Goal: Information Seeking & Learning: Learn about a topic

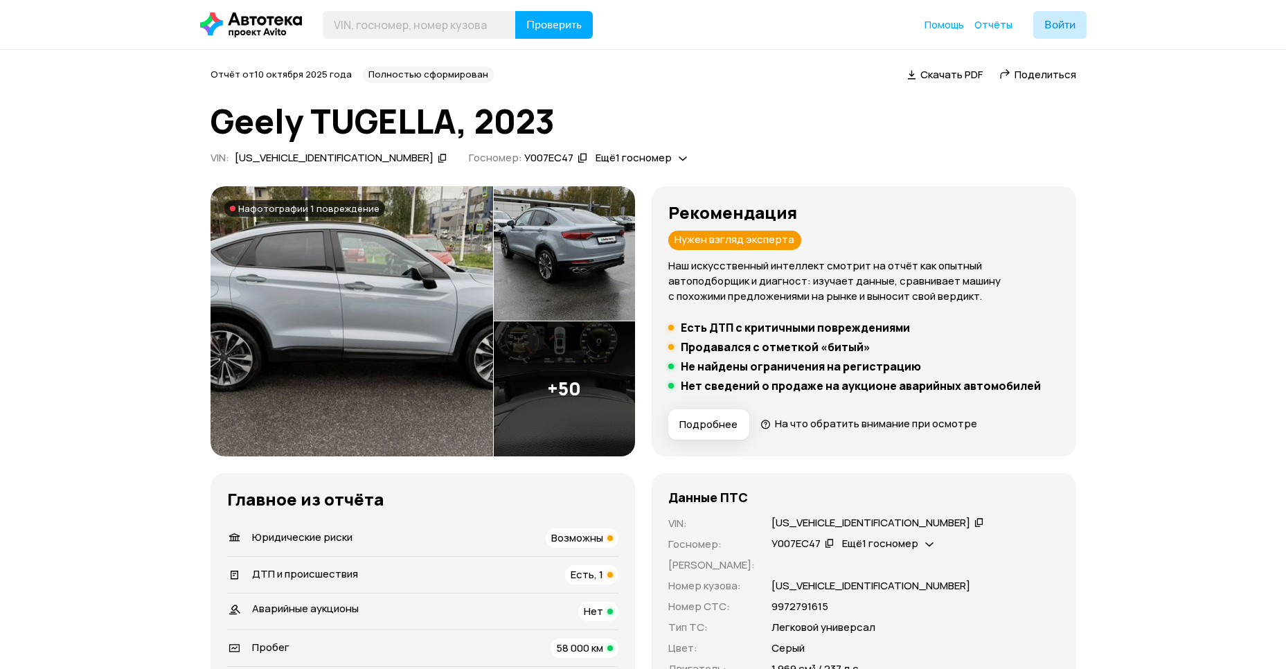
click at [689, 430] on span "Подробнее" at bounding box center [708, 425] width 58 height 14
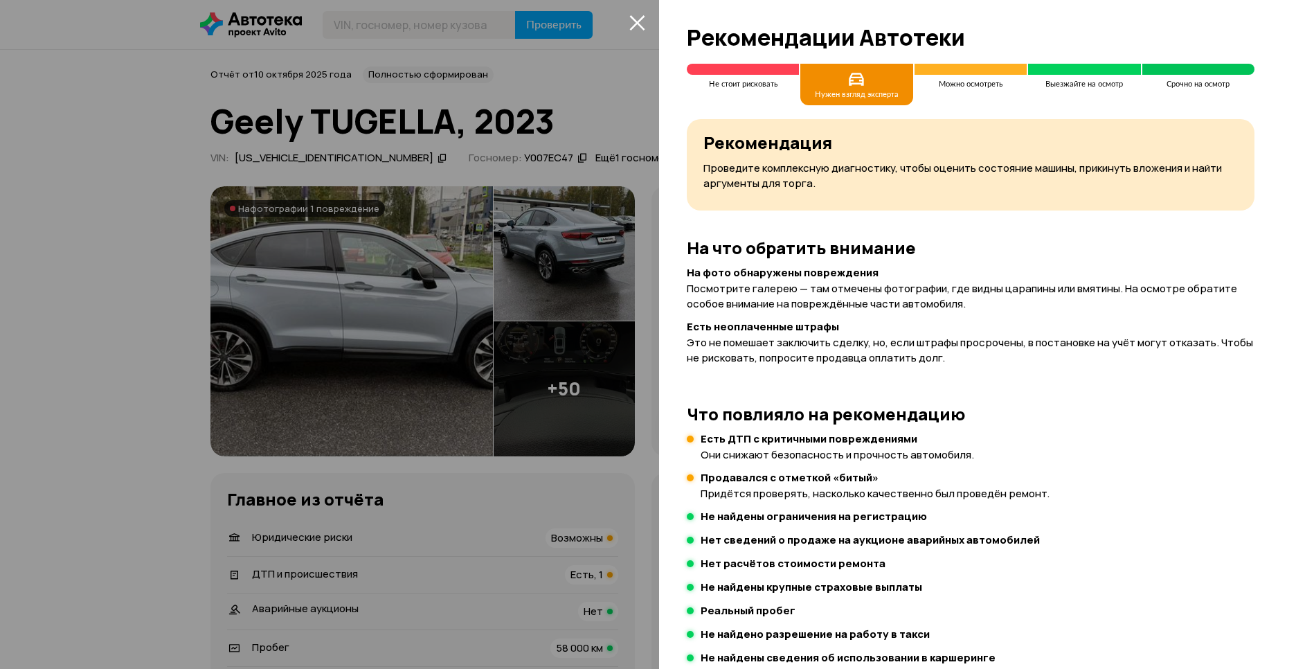
click at [533, 349] on div at bounding box center [648, 334] width 1296 height 669
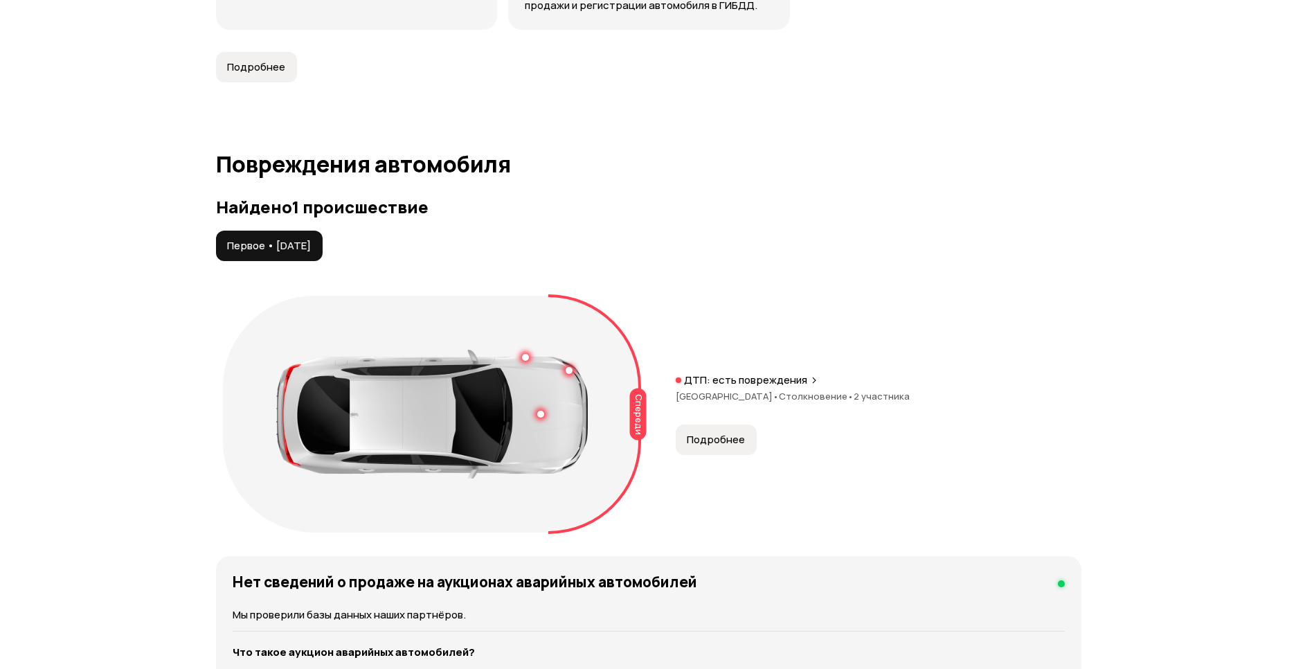
scroll to position [1385, 0]
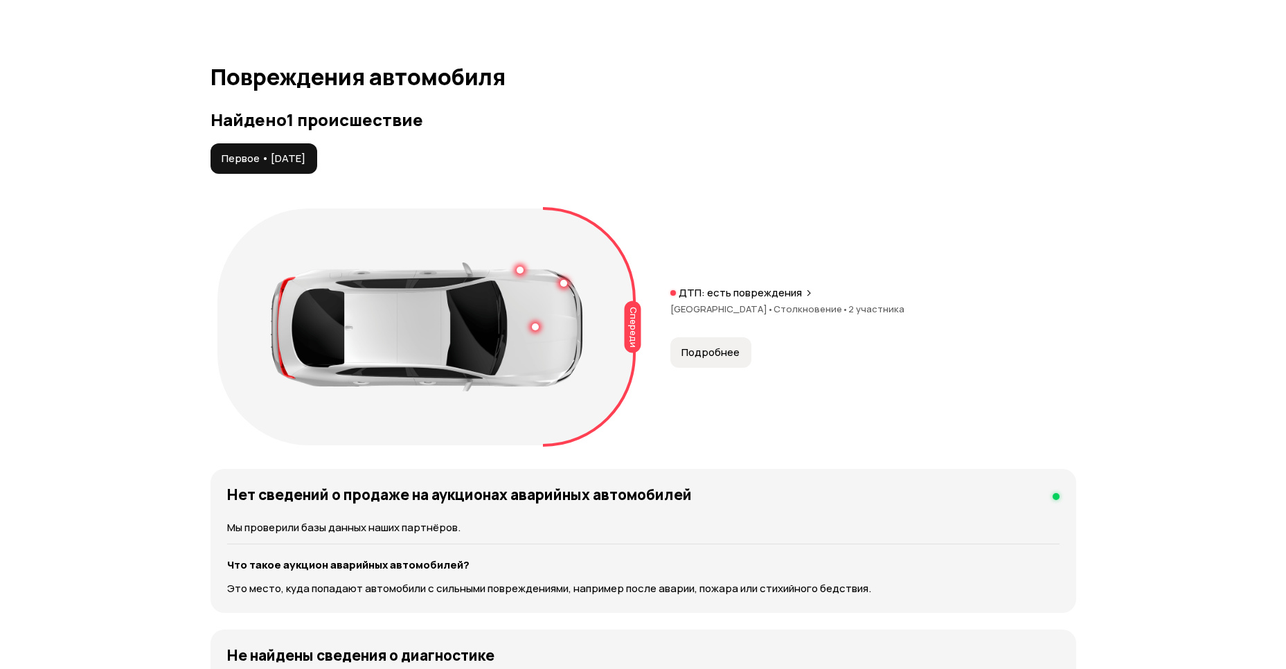
click at [729, 286] on div "ДТП: есть повреждения [GEOGRAPHIC_DATA] • Столкновение • 2 участника" at bounding box center [873, 308] width 406 height 44
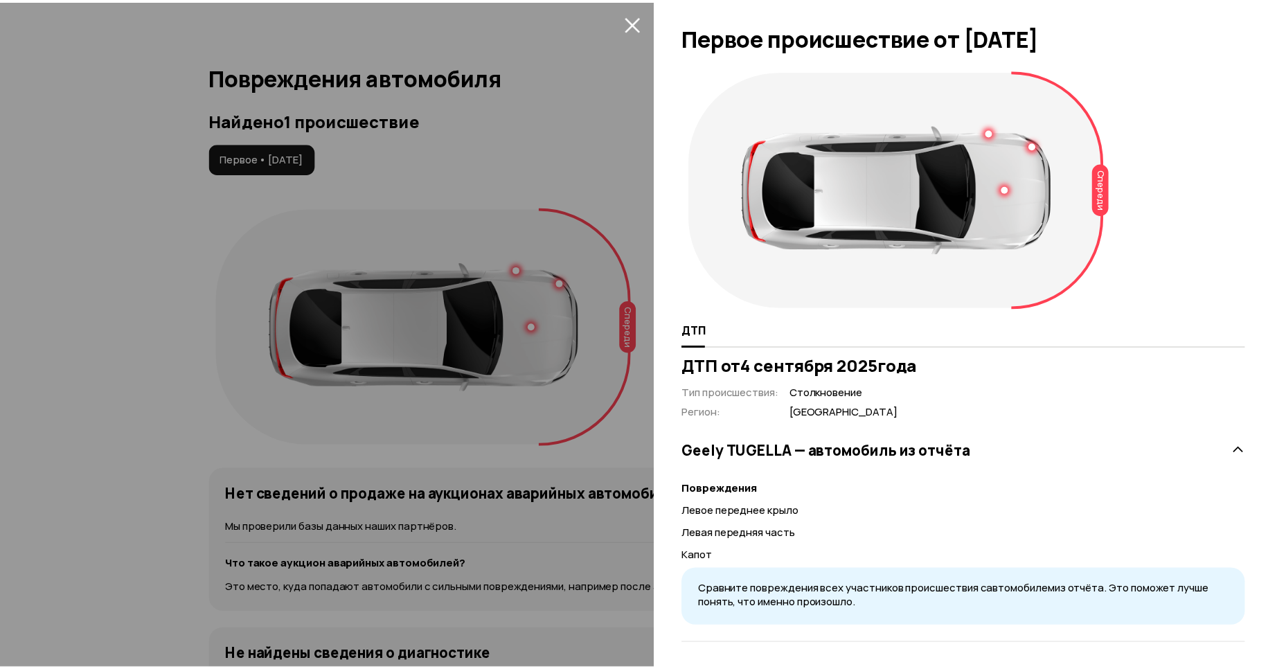
scroll to position [3, 0]
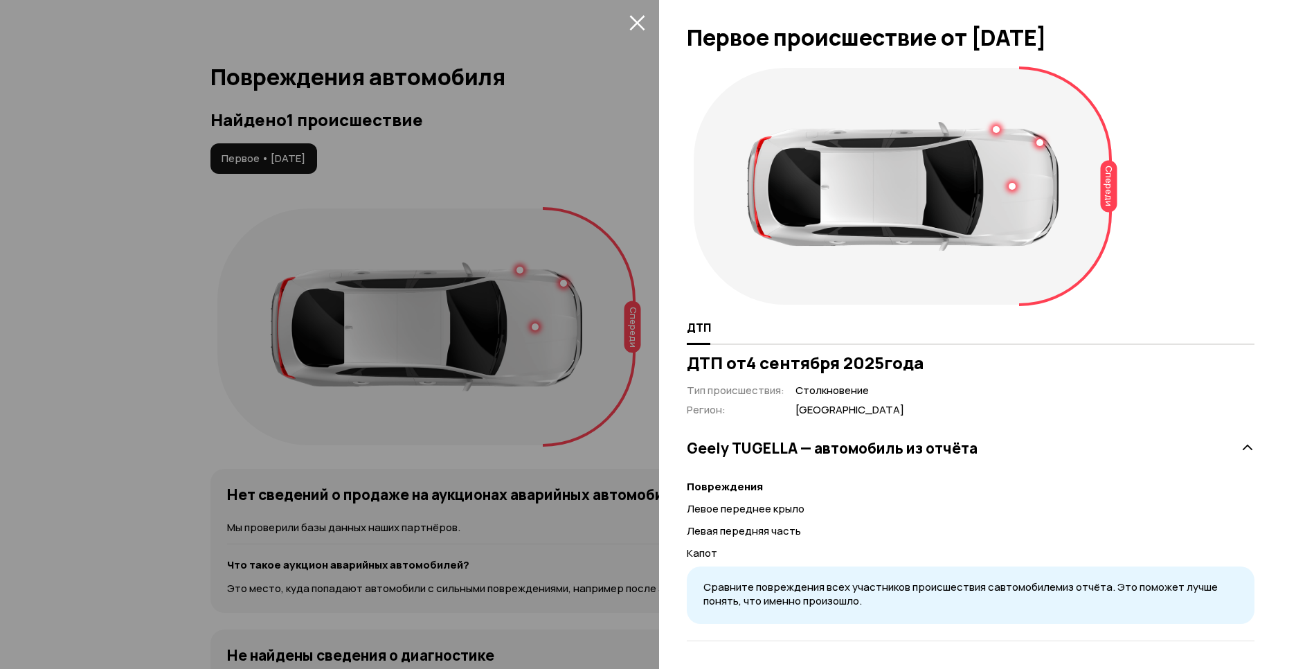
click at [582, 506] on div at bounding box center [648, 334] width 1296 height 669
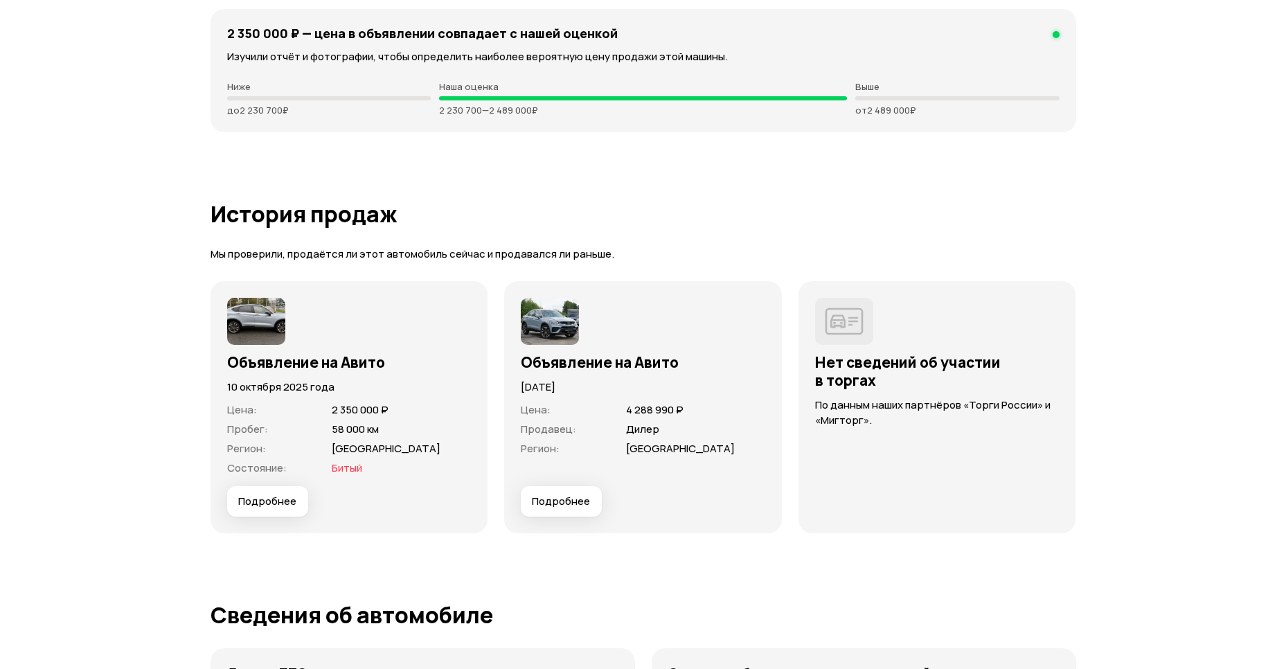
scroll to position [3809, 0]
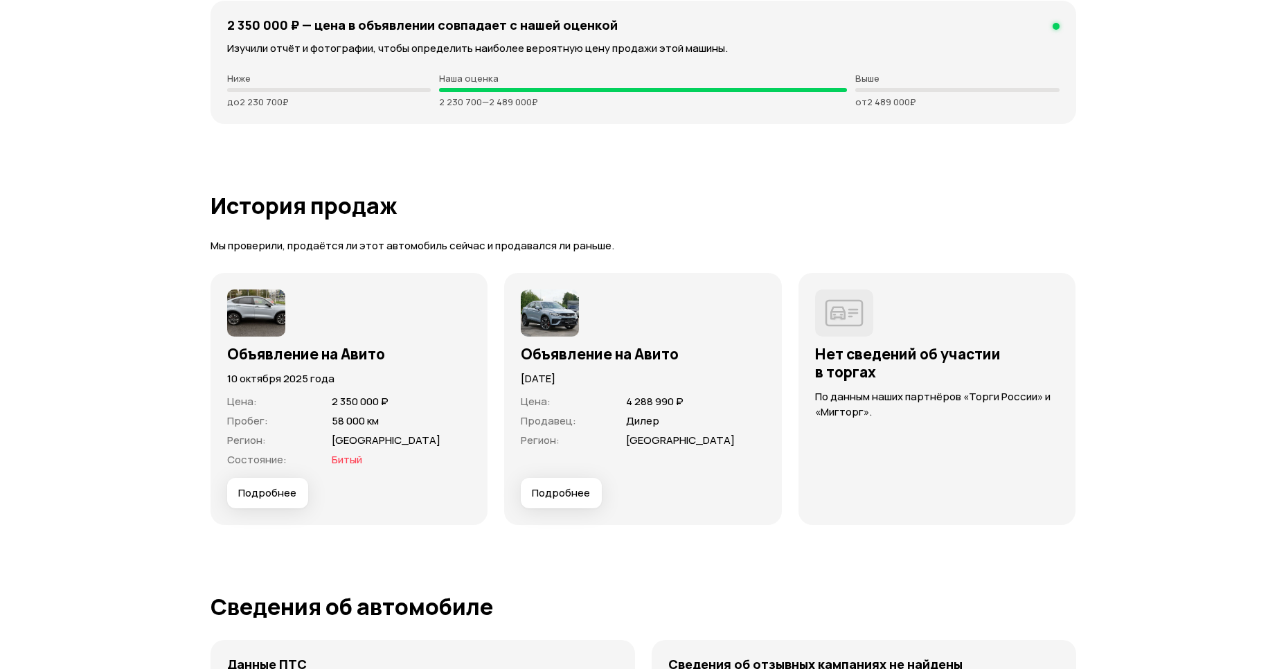
click at [283, 486] on span "Подробнее" at bounding box center [267, 493] width 58 height 14
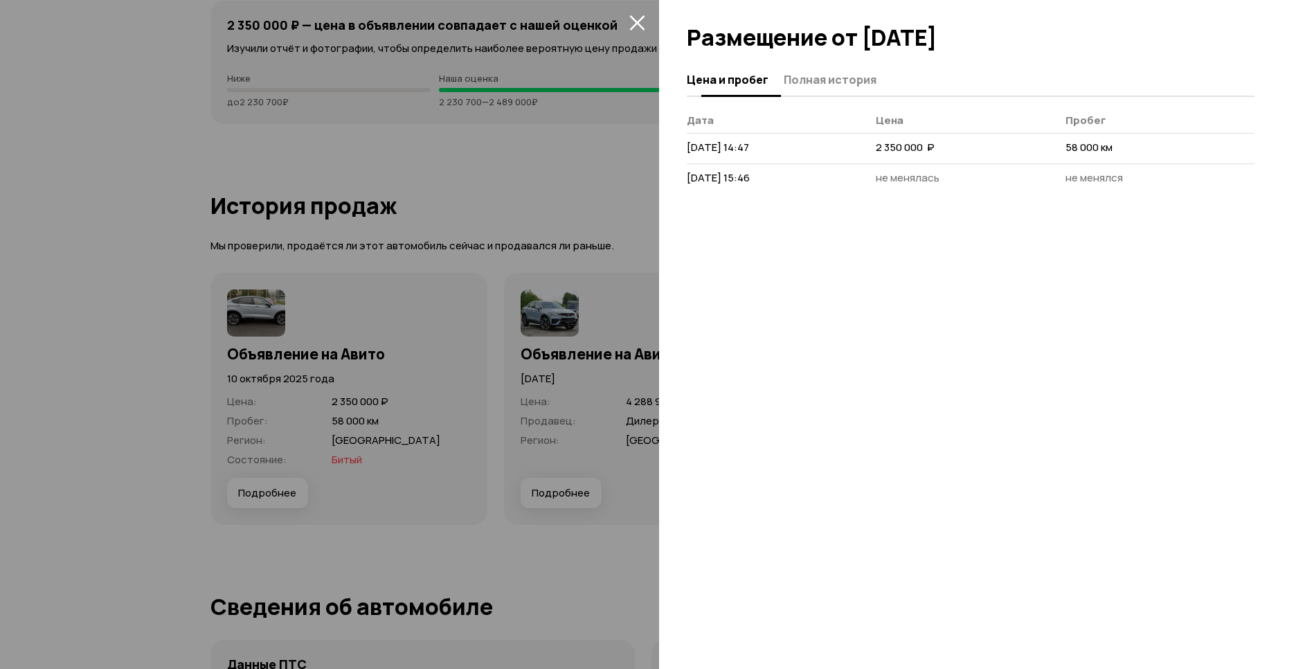
click at [834, 87] on span "Полная история" at bounding box center [830, 80] width 93 height 14
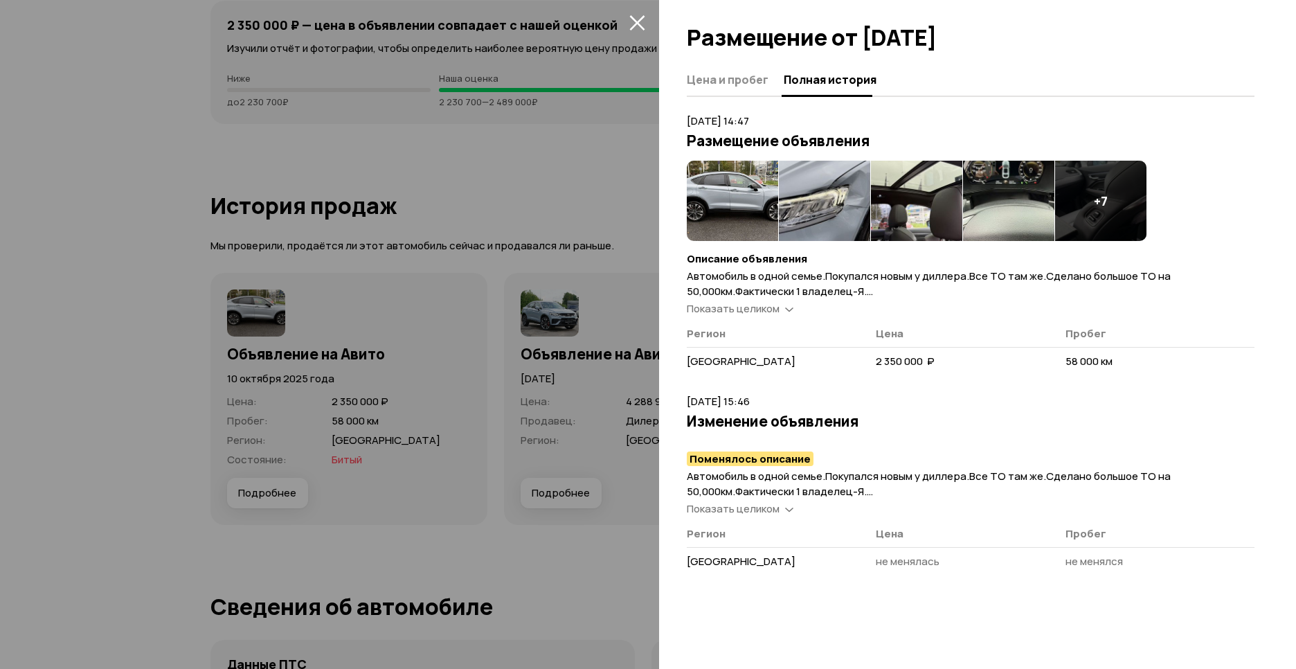
click at [748, 213] on img at bounding box center [732, 201] width 91 height 80
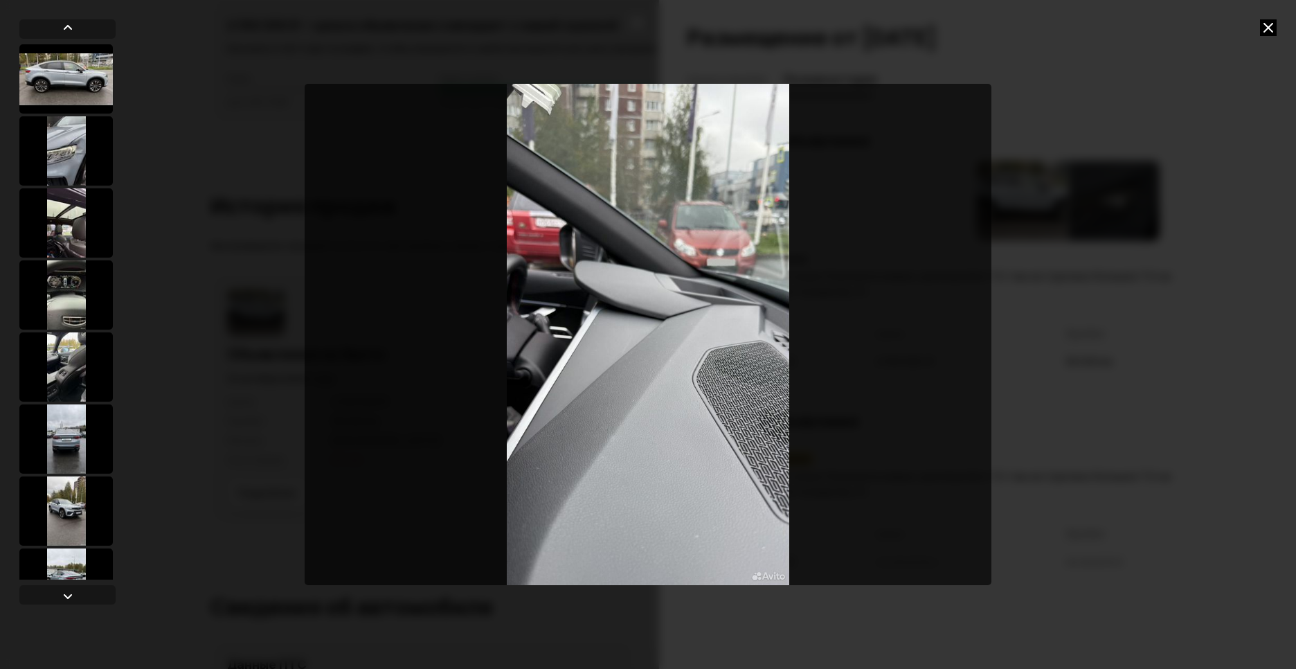
click at [1265, 19] on icon at bounding box center [1268, 27] width 17 height 17
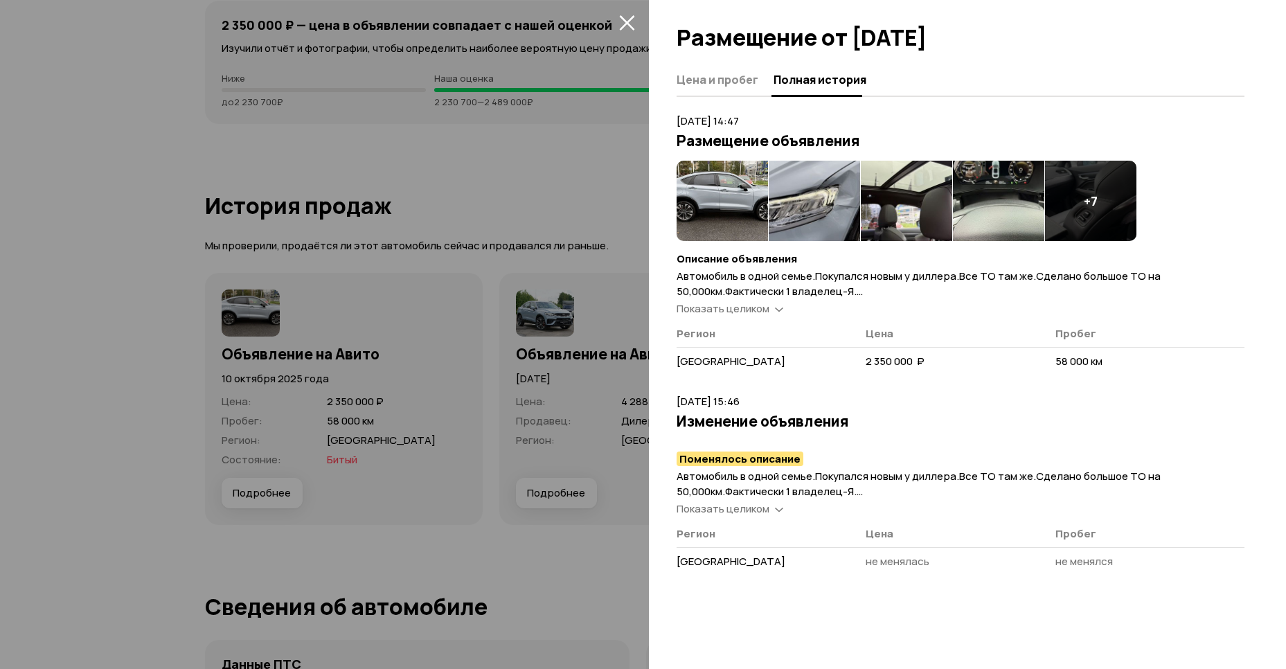
click at [531, 156] on div at bounding box center [643, 334] width 1286 height 669
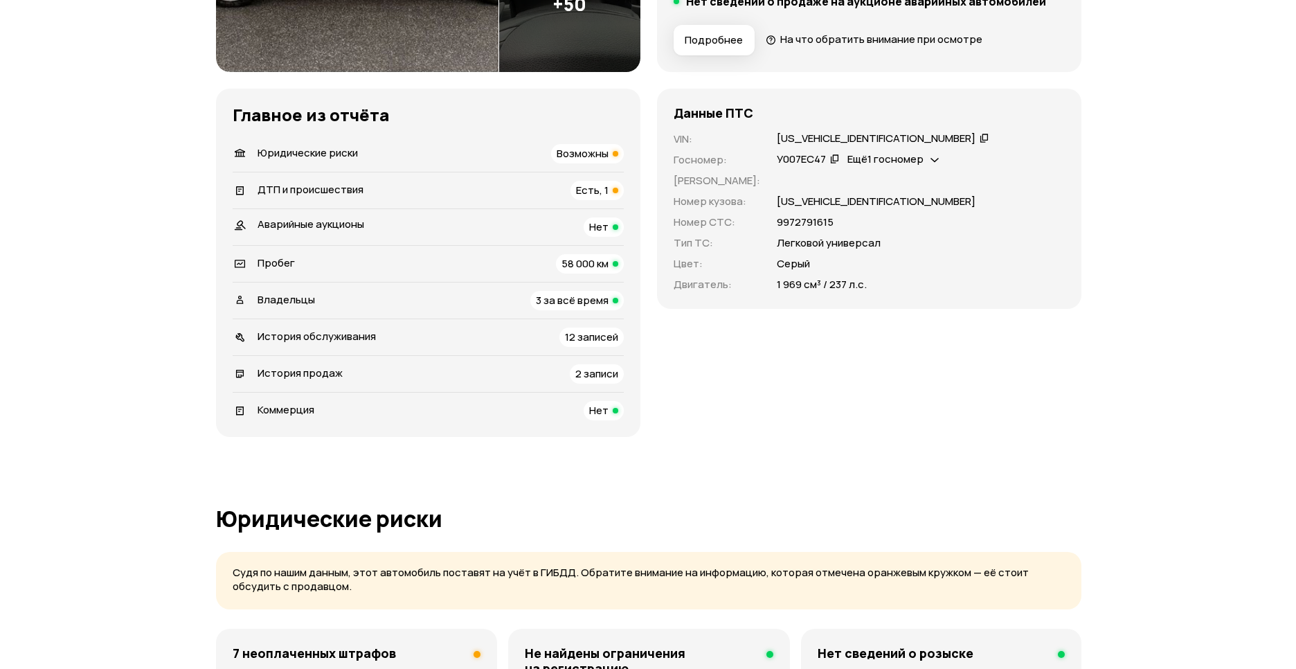
scroll to position [138, 0]
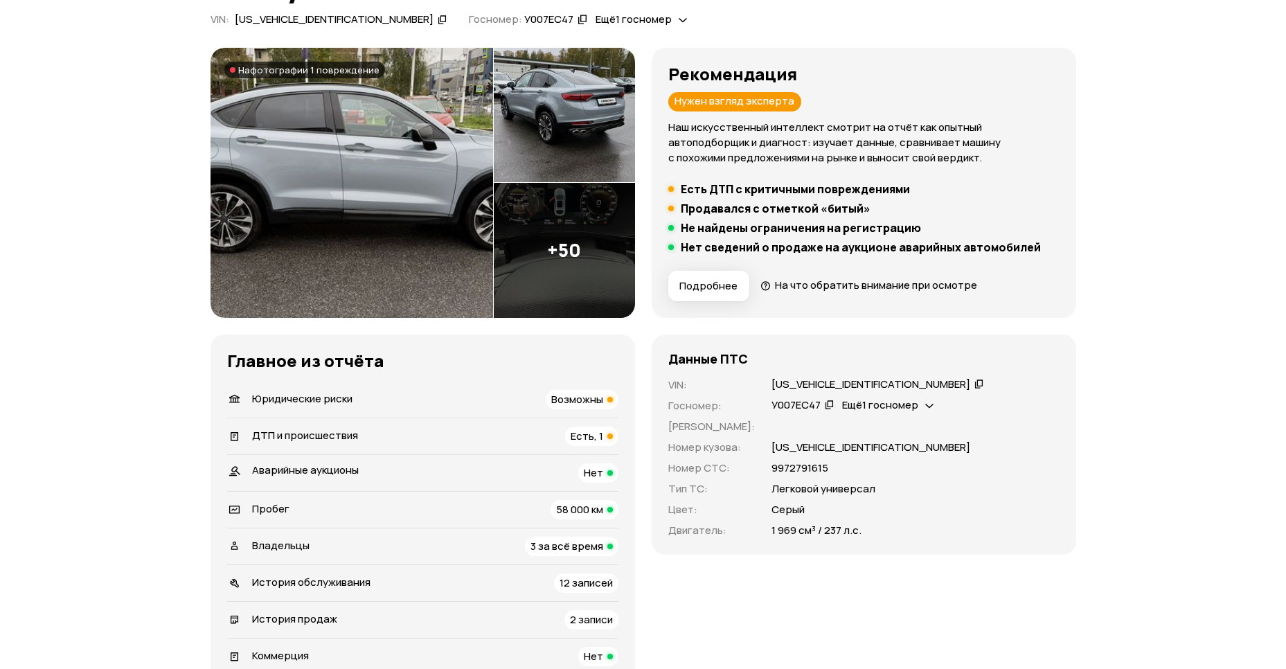
click at [728, 283] on span "Подробнее" at bounding box center [708, 286] width 58 height 14
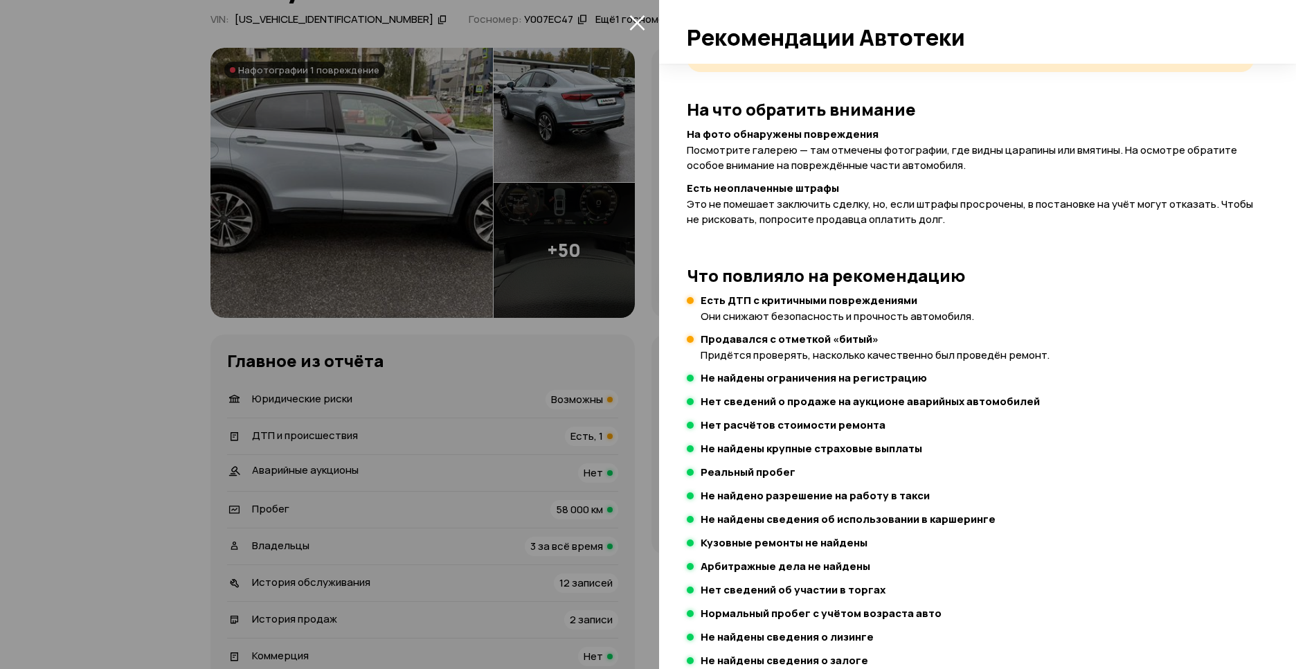
click at [554, 244] on div at bounding box center [648, 334] width 1296 height 669
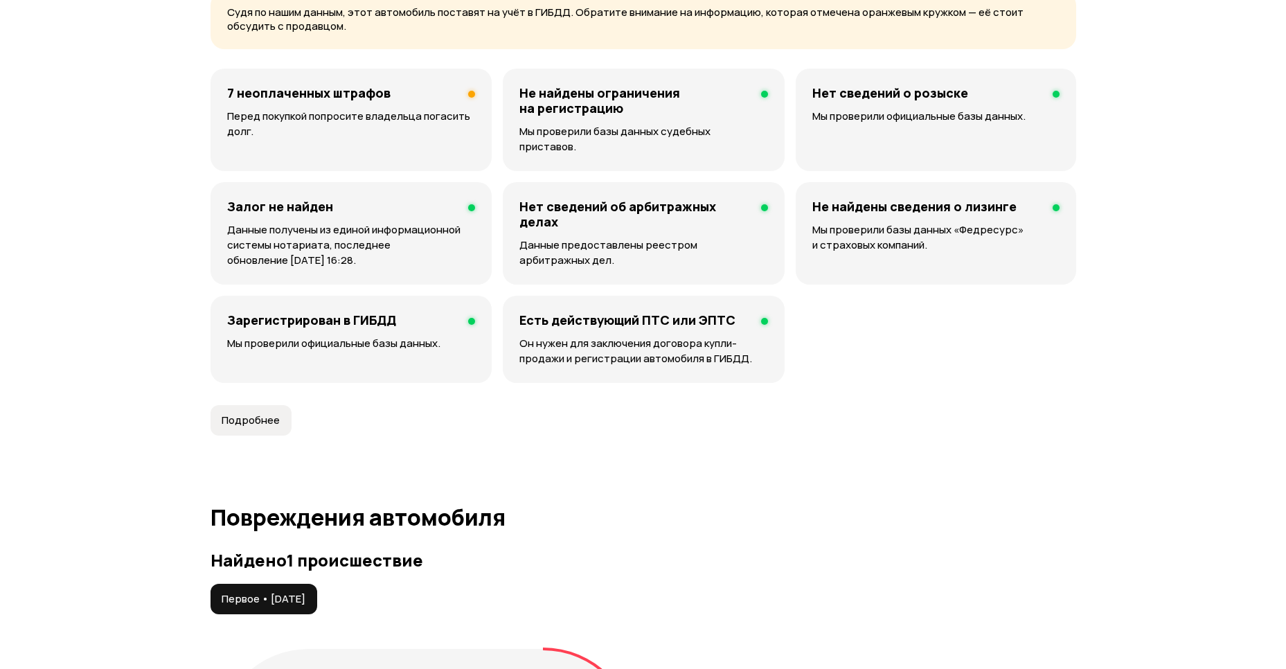
scroll to position [969, 0]
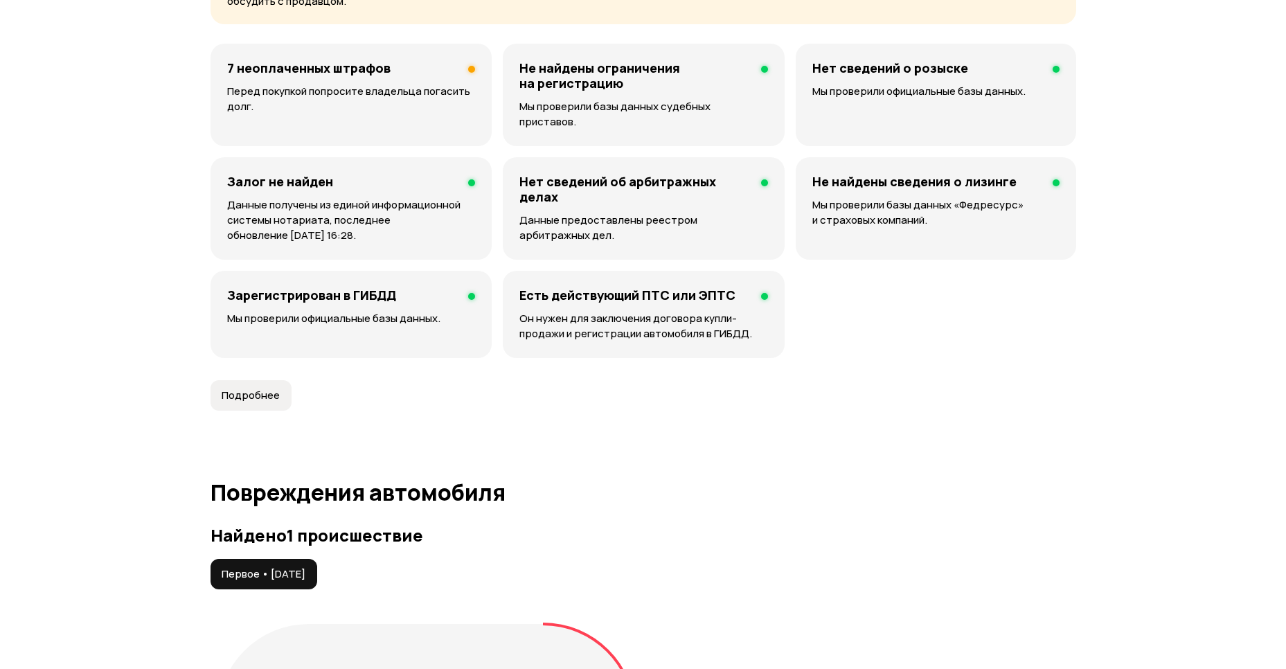
click at [430, 106] on p "Перед покупкой попросите владельца погасить долг." at bounding box center [351, 99] width 248 height 30
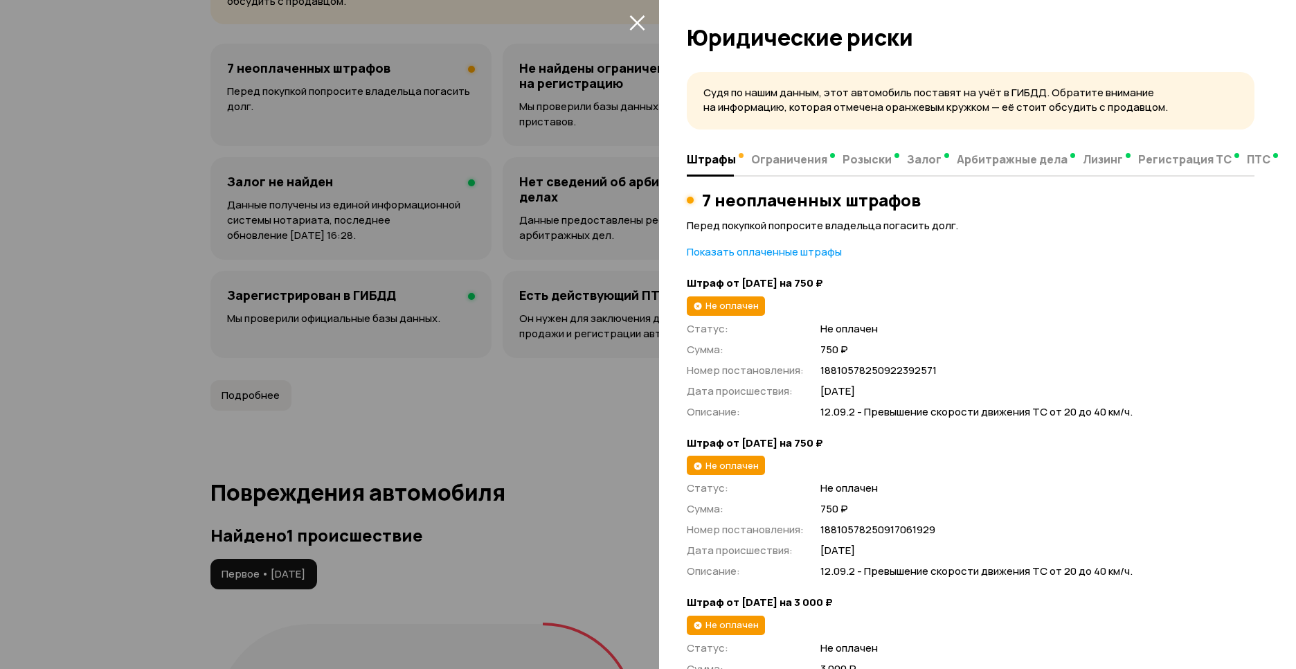
click at [316, 281] on div at bounding box center [648, 334] width 1296 height 669
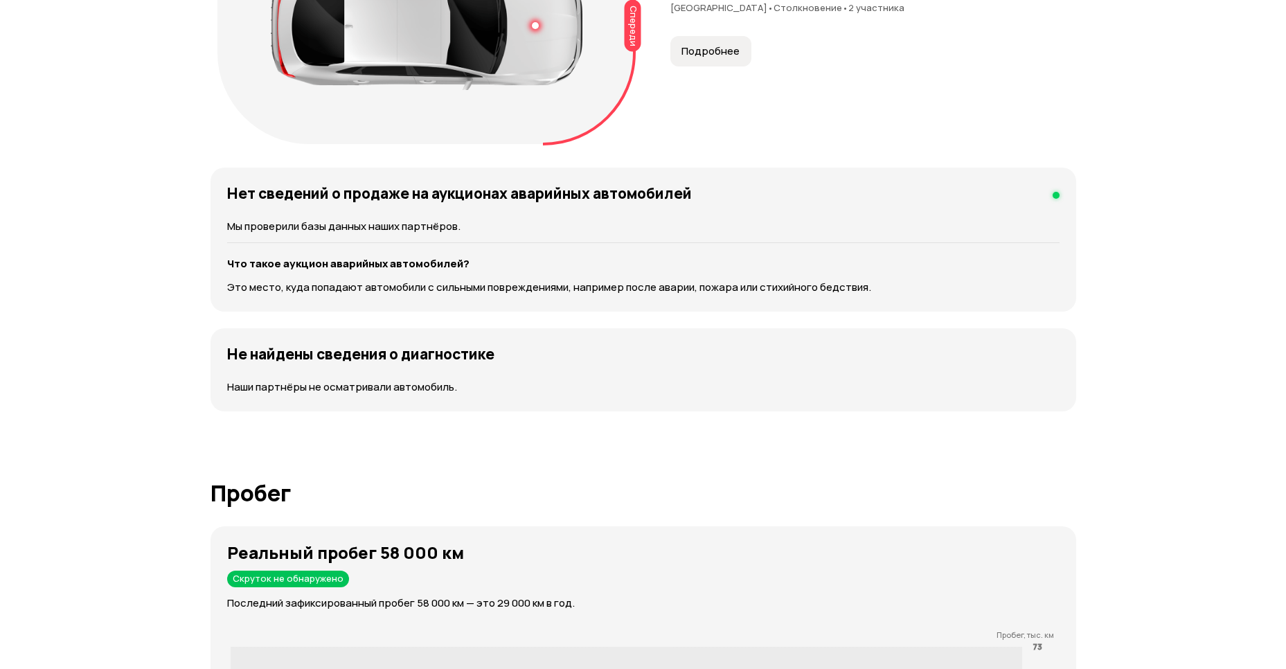
scroll to position [2077, 0]
